Goal: Task Accomplishment & Management: Manage account settings

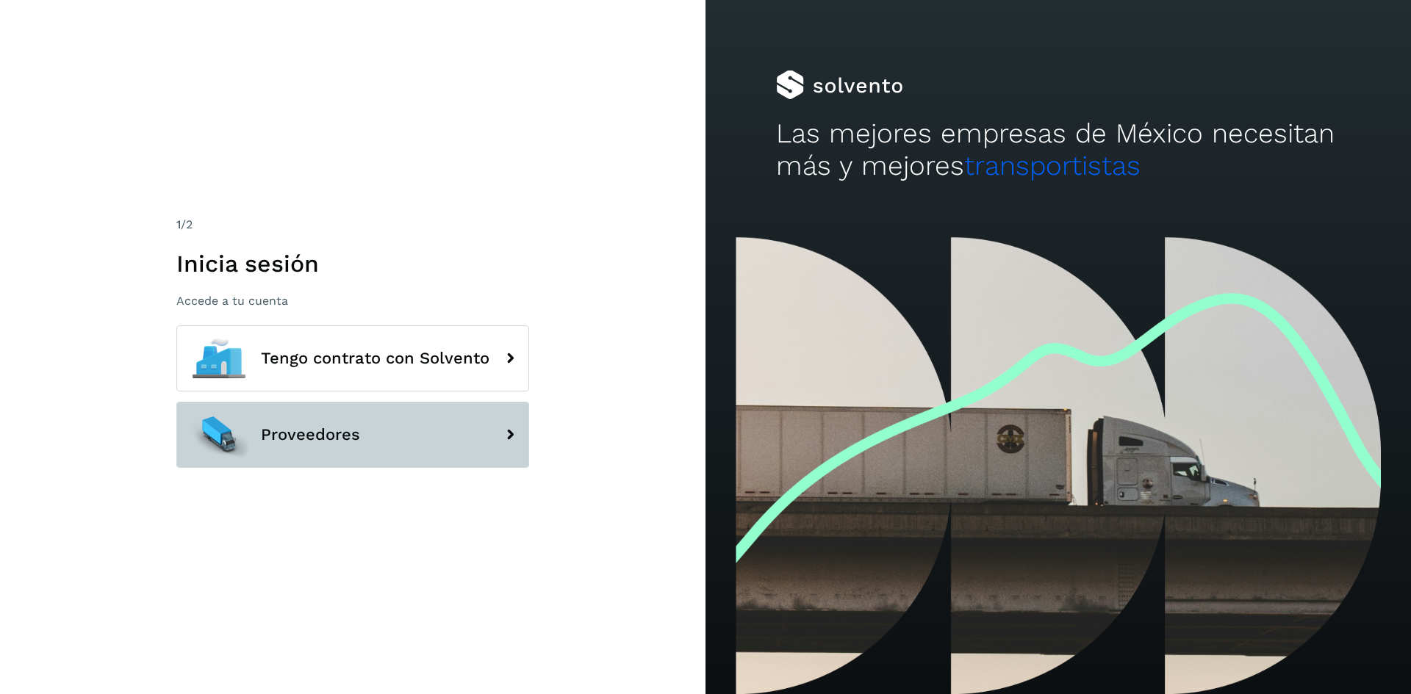
click at [407, 453] on button "Proveedores" at bounding box center [352, 435] width 353 height 66
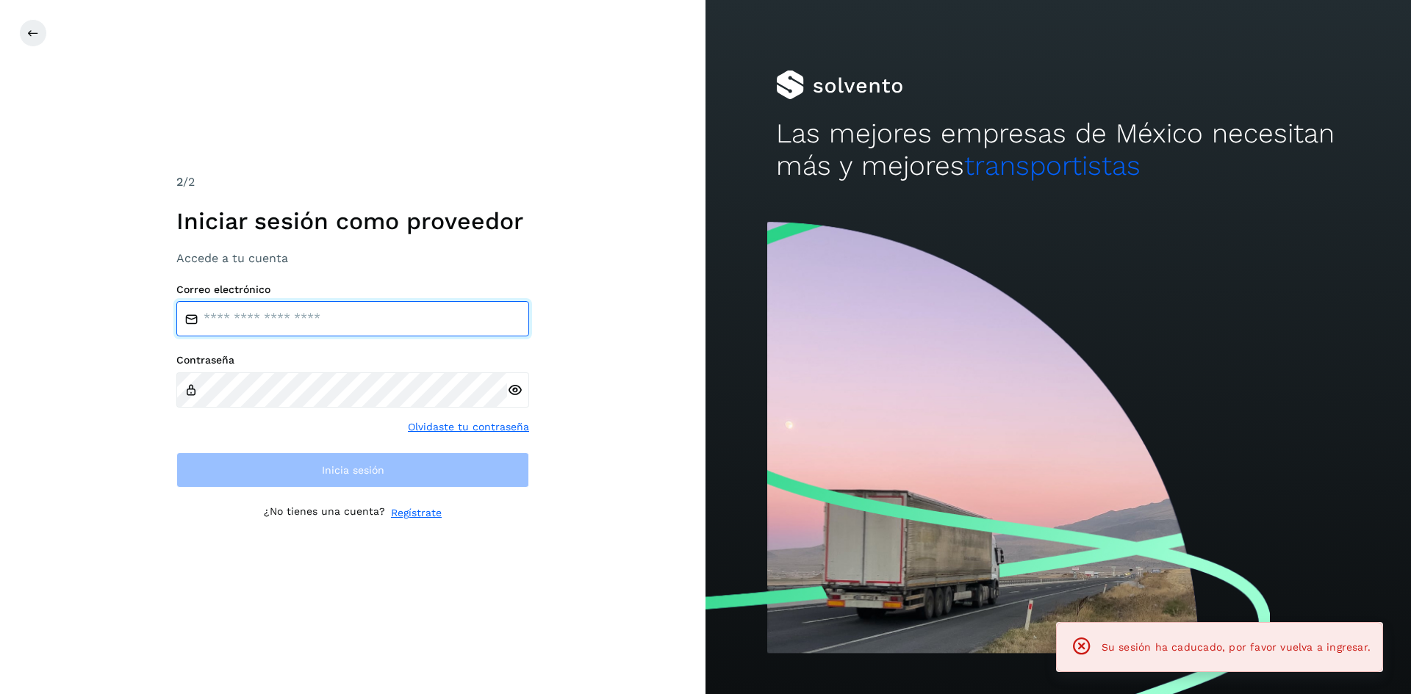
type input "**********"
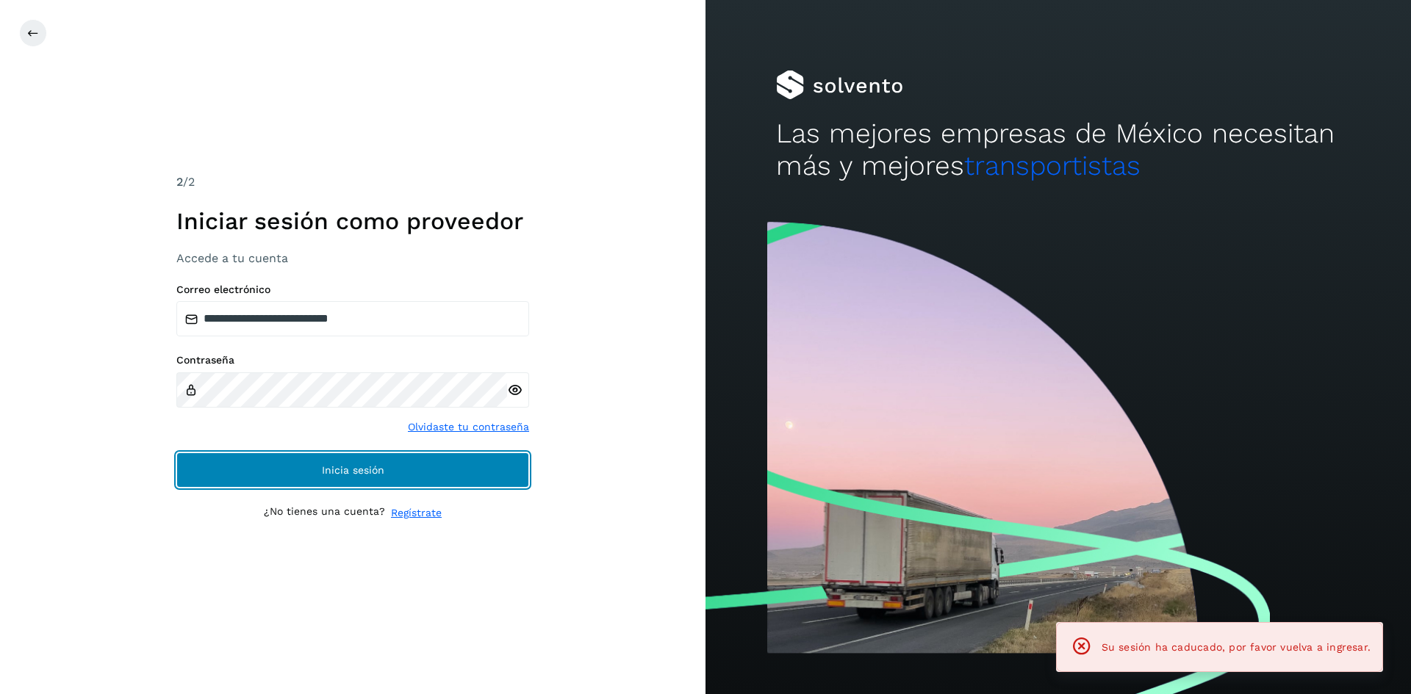
click at [310, 472] on button "Inicia sesión" at bounding box center [352, 470] width 353 height 35
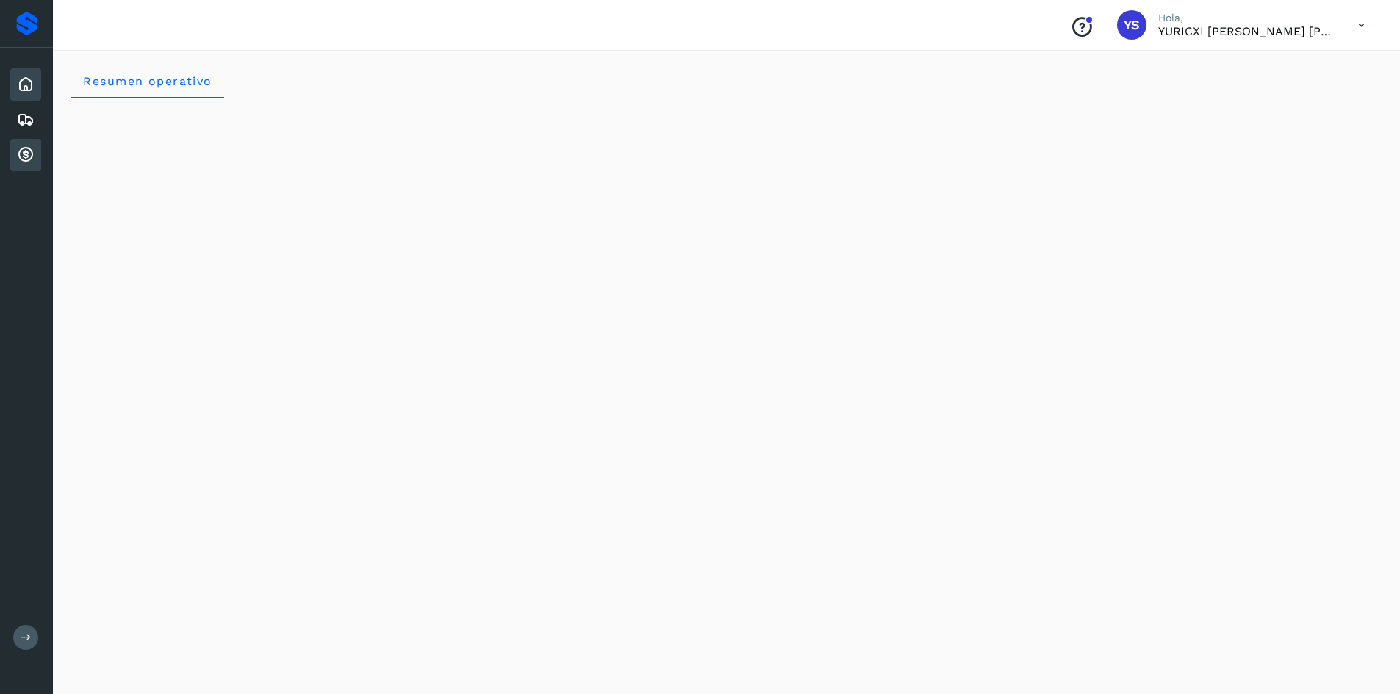
click at [22, 151] on icon at bounding box center [26, 155] width 18 height 18
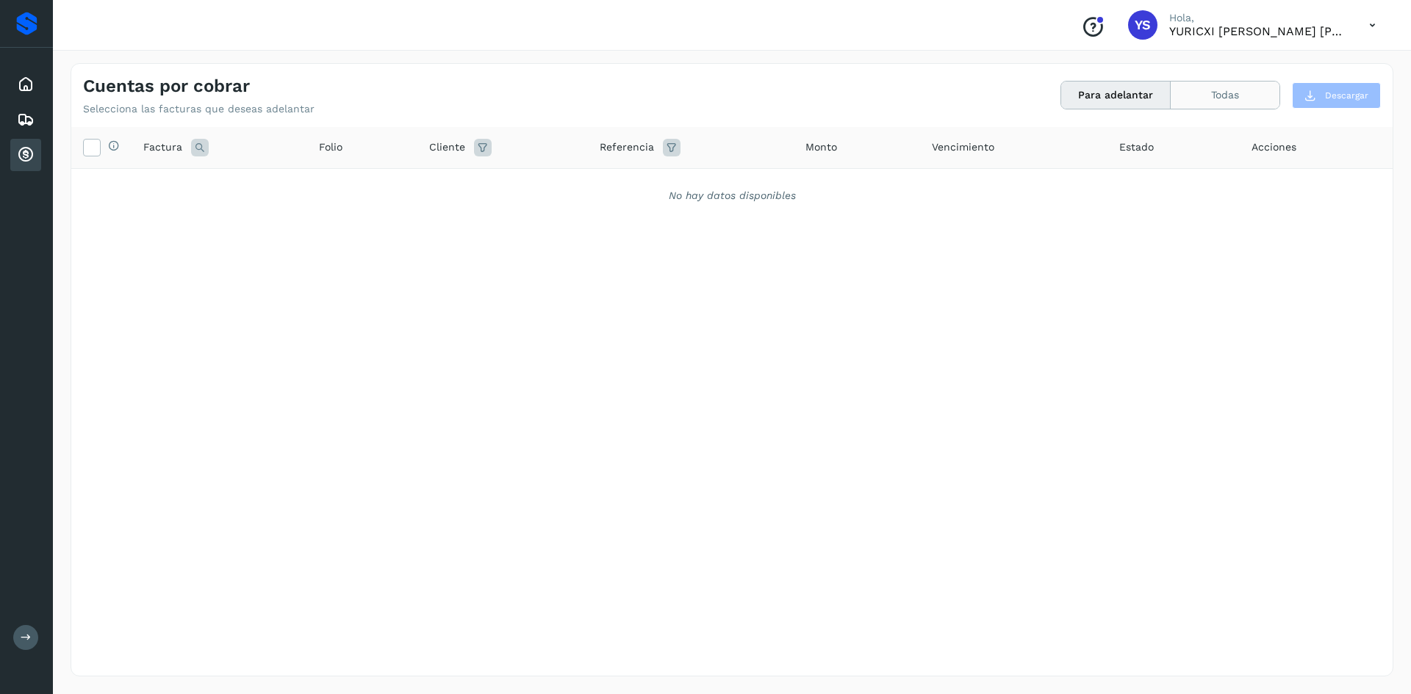
click at [1248, 101] on button "Todas" at bounding box center [1225, 95] width 109 height 27
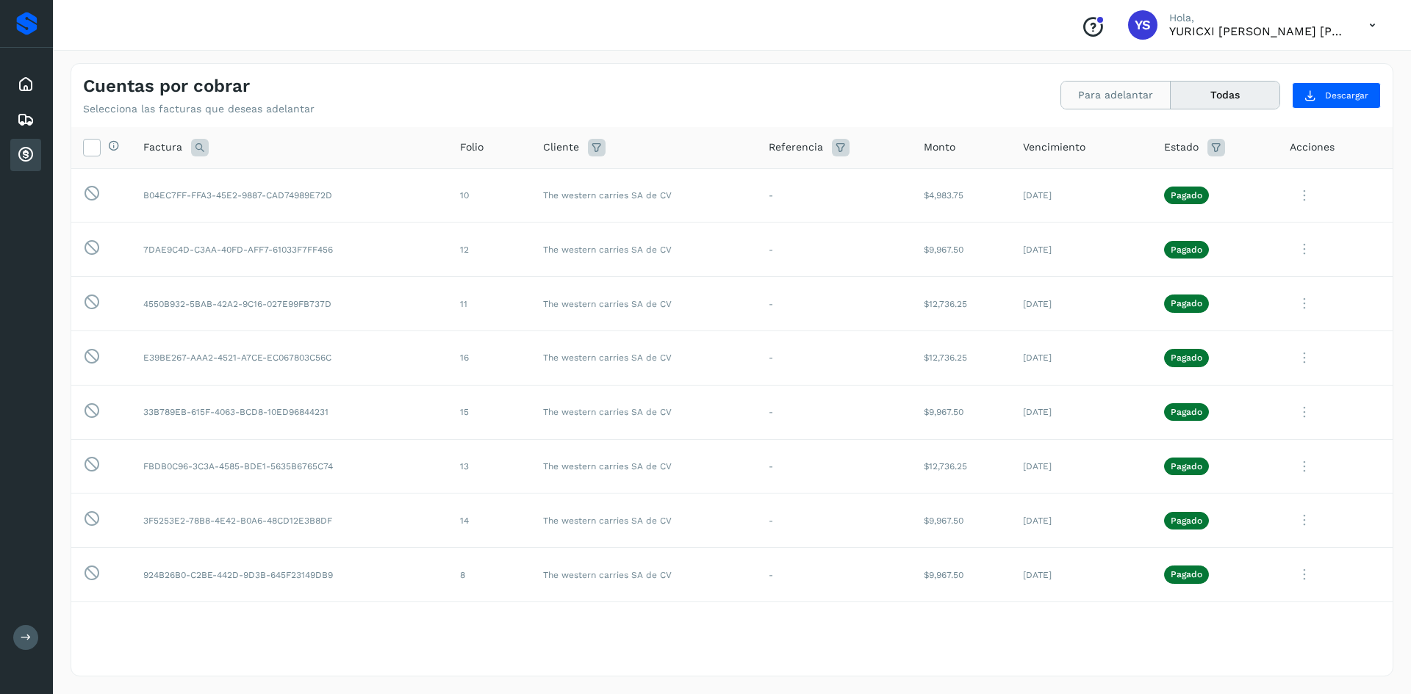
click at [1141, 91] on button "Para adelantar" at bounding box center [1115, 95] width 109 height 27
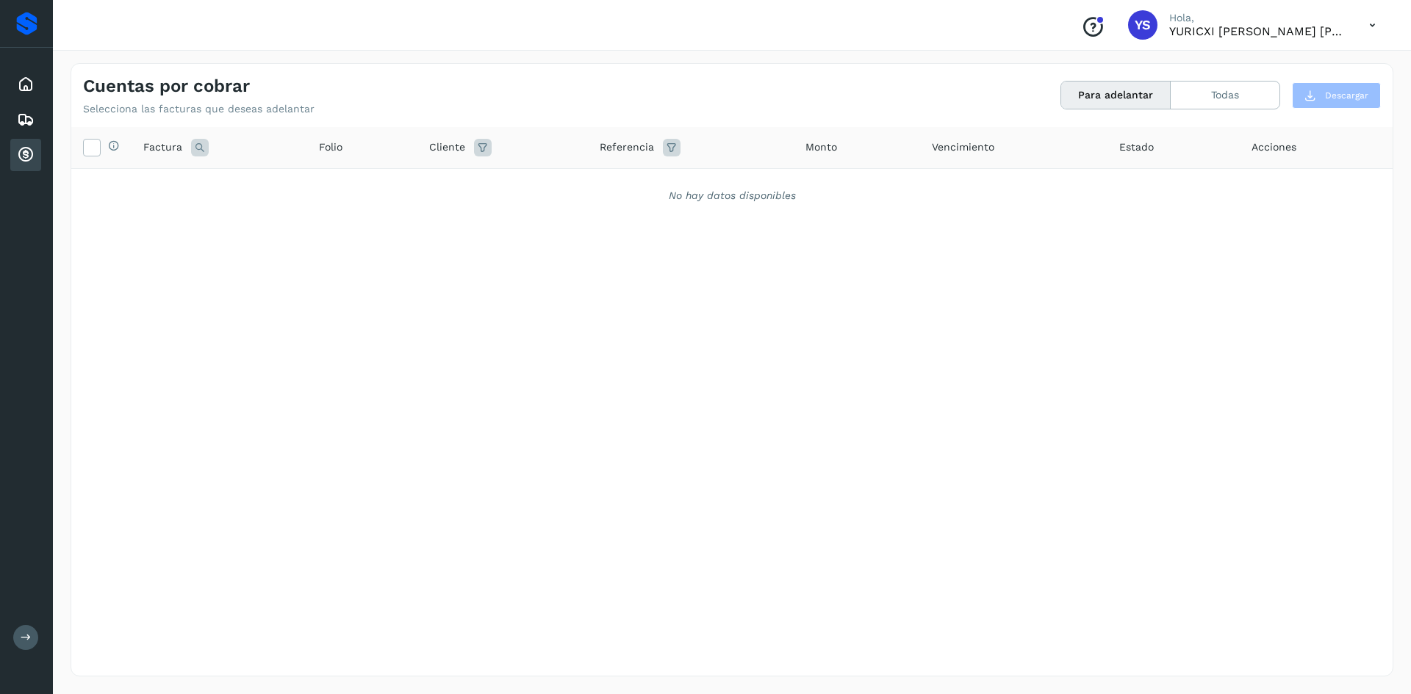
drag, startPoint x: 1141, startPoint y: 91, endPoint x: 1143, endPoint y: 65, distance: 25.8
click at [1143, 65] on div "Cuentas por cobrar Selecciona las facturas que deseas adelantar Para adelantar …" at bounding box center [731, 89] width 1321 height 51
click at [1204, 107] on button "Todas" at bounding box center [1225, 95] width 109 height 27
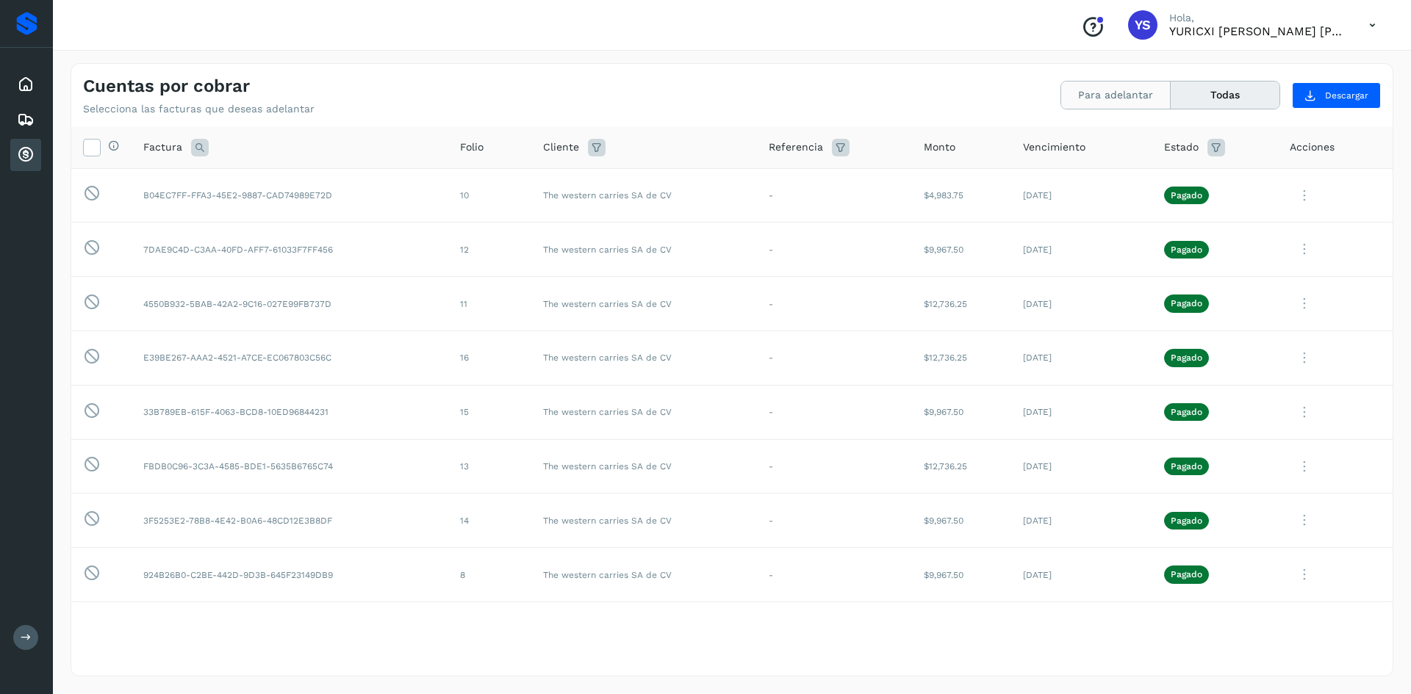
click at [1087, 103] on button "Para adelantar" at bounding box center [1115, 95] width 109 height 27
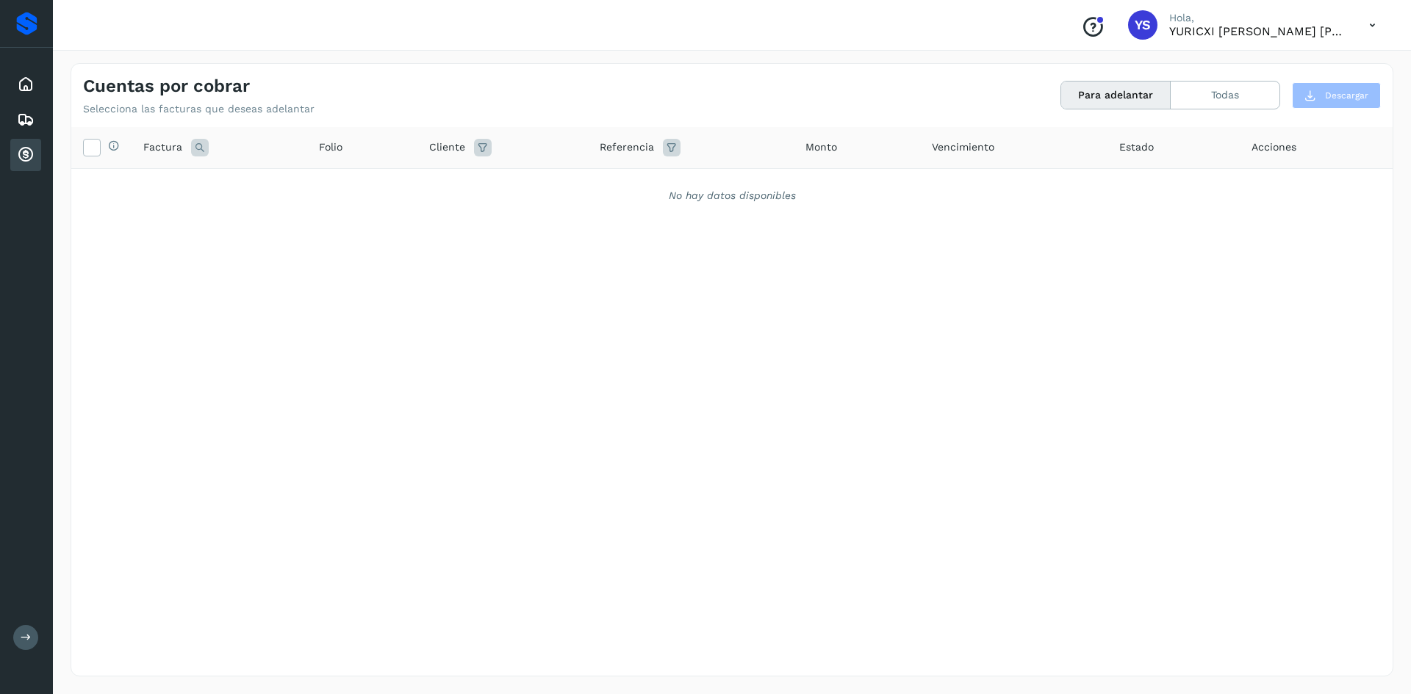
click at [611, 354] on div "Selecciona todas las facturas disponibles para adelanto Factura Folio Cliente R…" at bounding box center [731, 371] width 1321 height 489
click at [741, 229] on div "Selecciona todas las facturas disponibles para adelanto Factura Folio Cliente R…" at bounding box center [731, 371] width 1321 height 489
click at [768, 188] on div "No hay datos disponibles" at bounding box center [731, 195] width 1283 height 15
click at [788, 195] on div "No hay datos disponibles" at bounding box center [731, 195] width 1283 height 15
click at [1206, 105] on button "Todas" at bounding box center [1225, 95] width 109 height 27
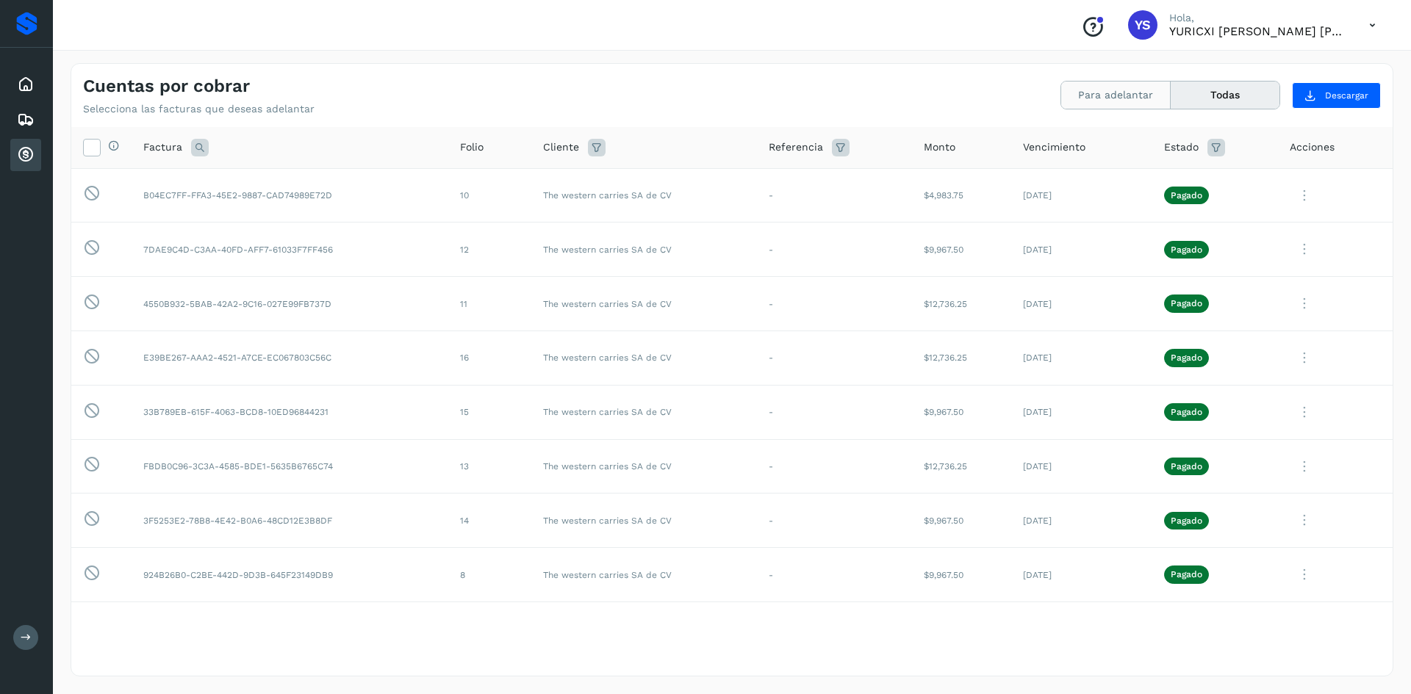
click at [1105, 96] on button "Para adelantar" at bounding box center [1115, 95] width 109 height 27
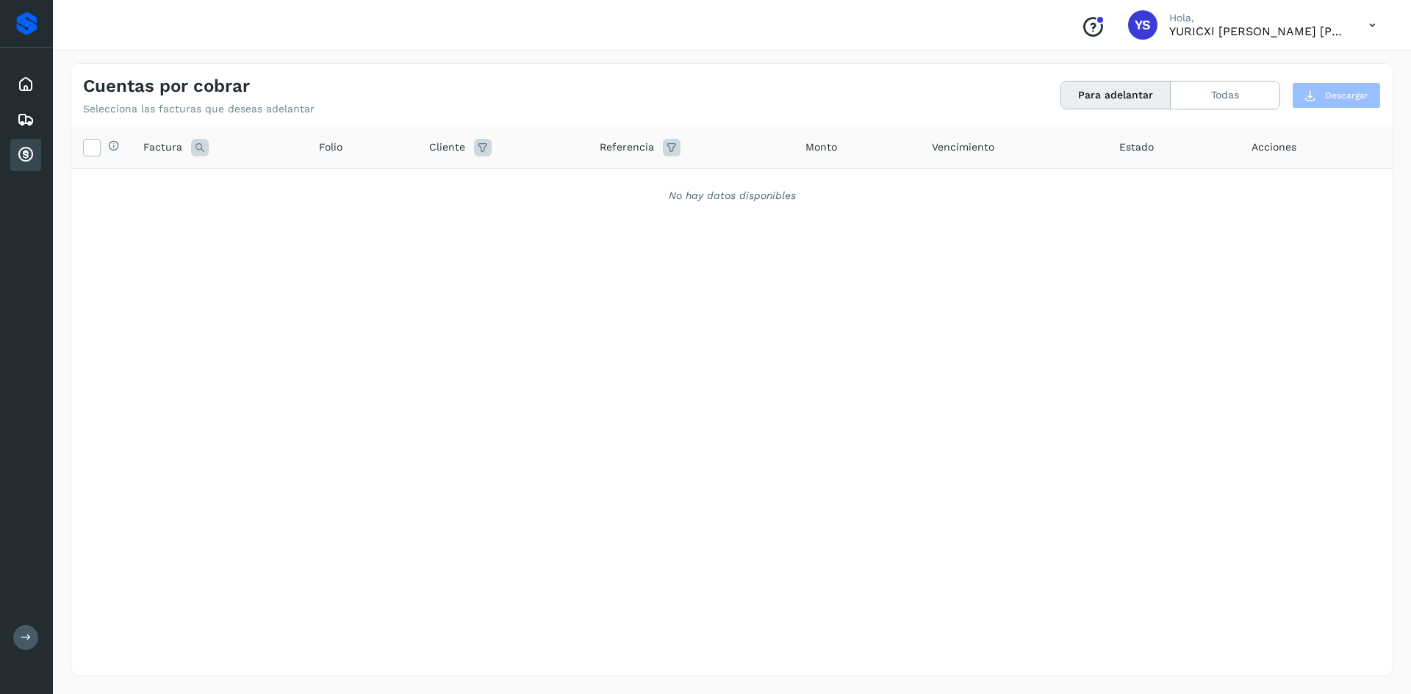
click at [633, 262] on div "Selecciona todas las facturas disponibles para adelanto Factura Folio Cliente R…" at bounding box center [731, 371] width 1321 height 489
drag, startPoint x: 664, startPoint y: 199, endPoint x: 841, endPoint y: 200, distance: 177.1
click at [841, 200] on div "No hay datos disponibles" at bounding box center [731, 195] width 1283 height 15
drag, startPoint x: 831, startPoint y: 191, endPoint x: 591, endPoint y: 192, distance: 240.3
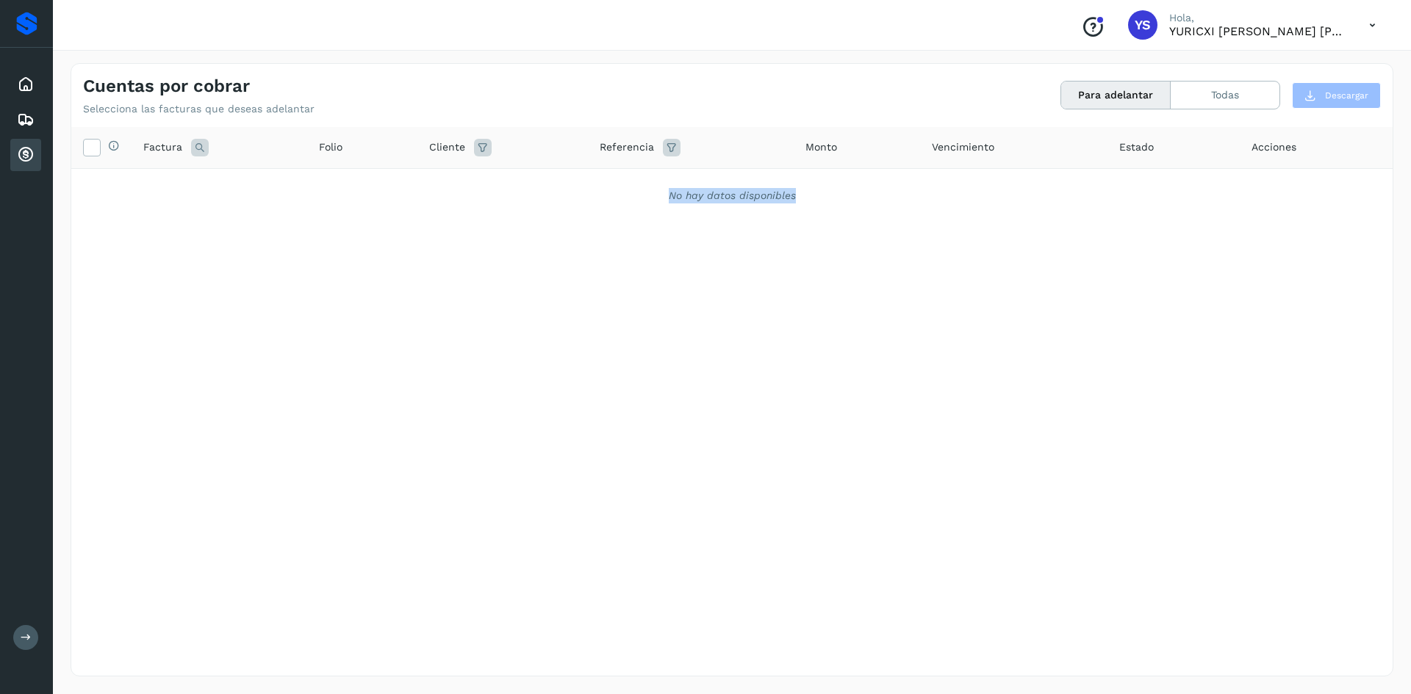
click at [591, 192] on div "No hay datos disponibles" at bounding box center [731, 195] width 1283 height 15
click at [591, 193] on div "No hay datos disponibles" at bounding box center [731, 195] width 1283 height 15
